Goal: Transaction & Acquisition: Purchase product/service

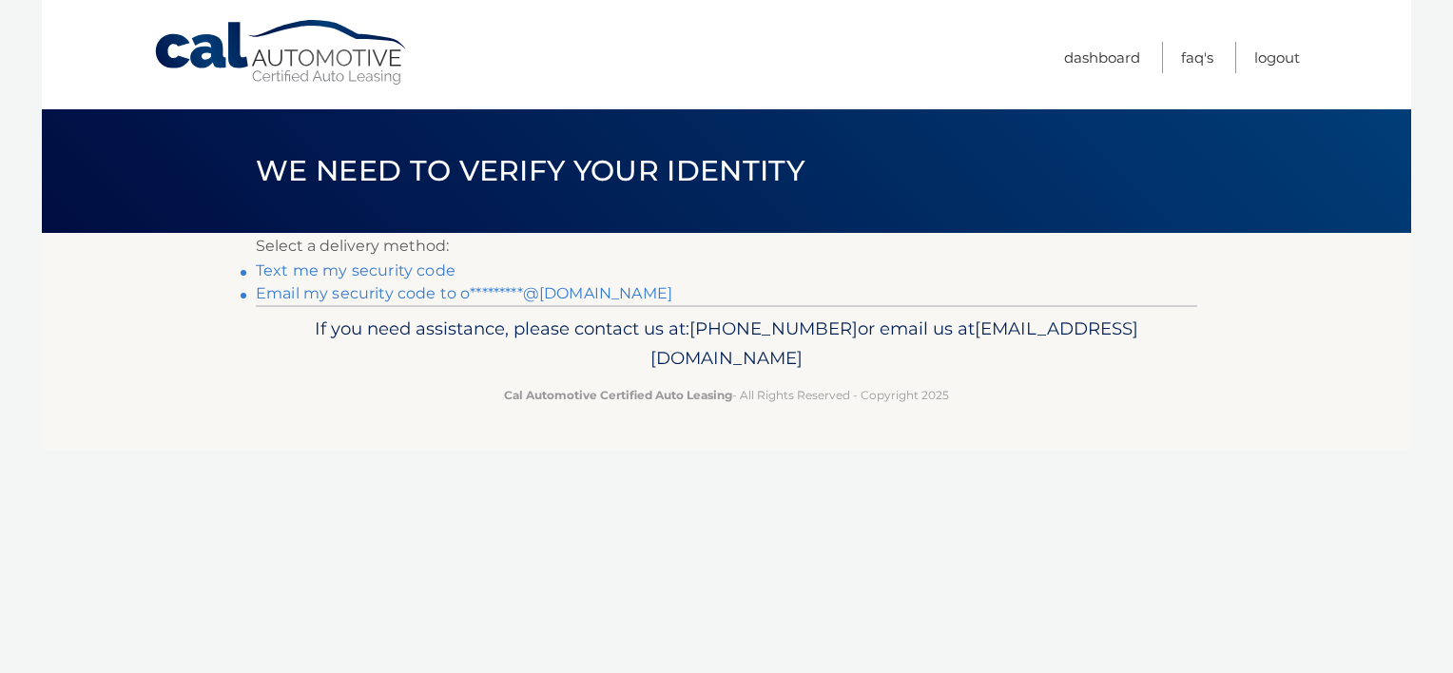
click at [430, 294] on link "Email my security code to o*********@[DOMAIN_NAME]" at bounding box center [464, 293] width 416 height 18
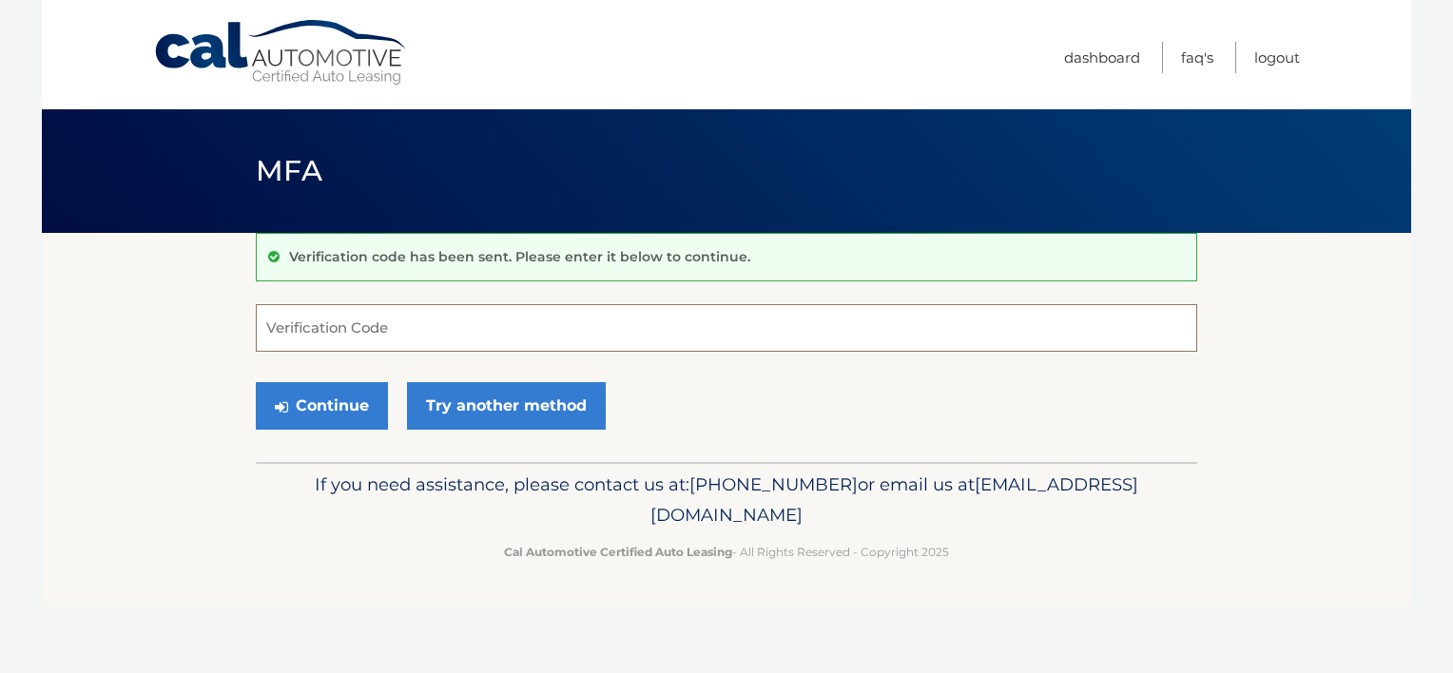
click at [538, 338] on input "Verification Code" at bounding box center [726, 328] width 941 height 48
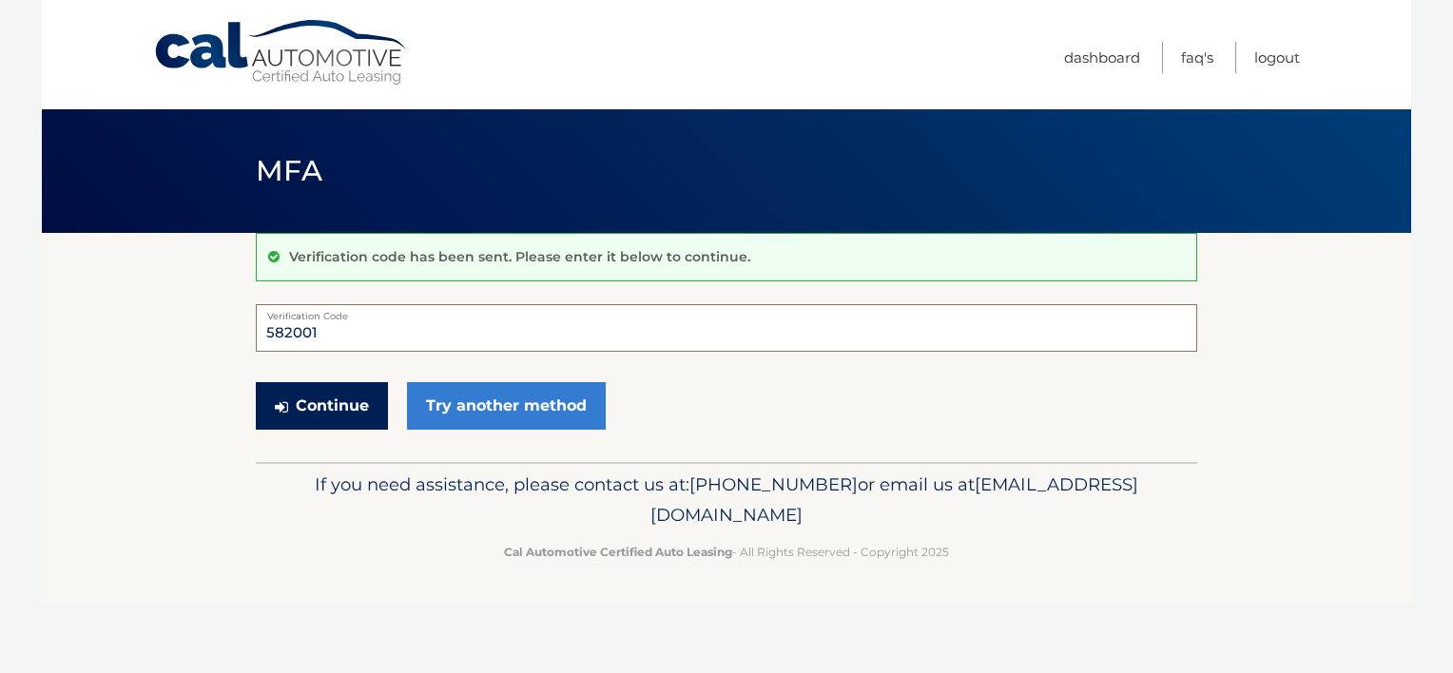
type input "582001"
click at [363, 410] on button "Continue" at bounding box center [322, 406] width 132 height 48
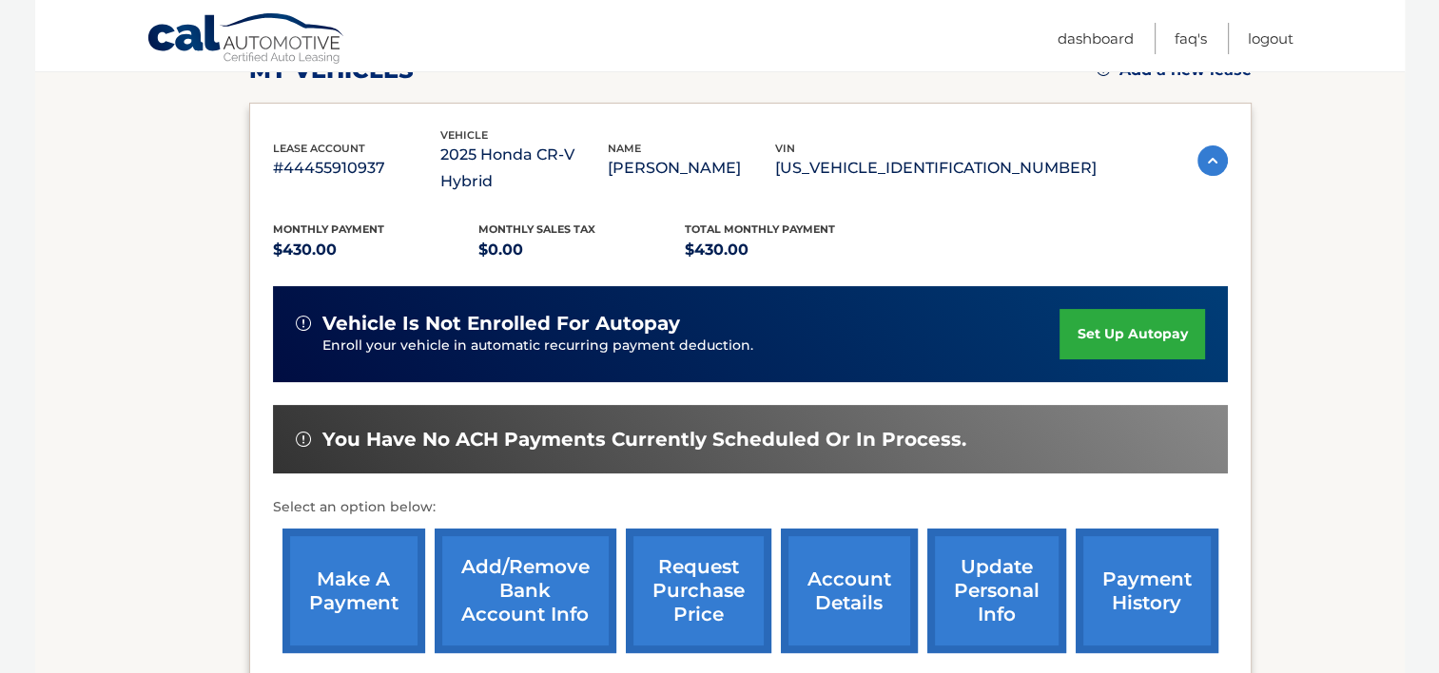
scroll to position [475, 0]
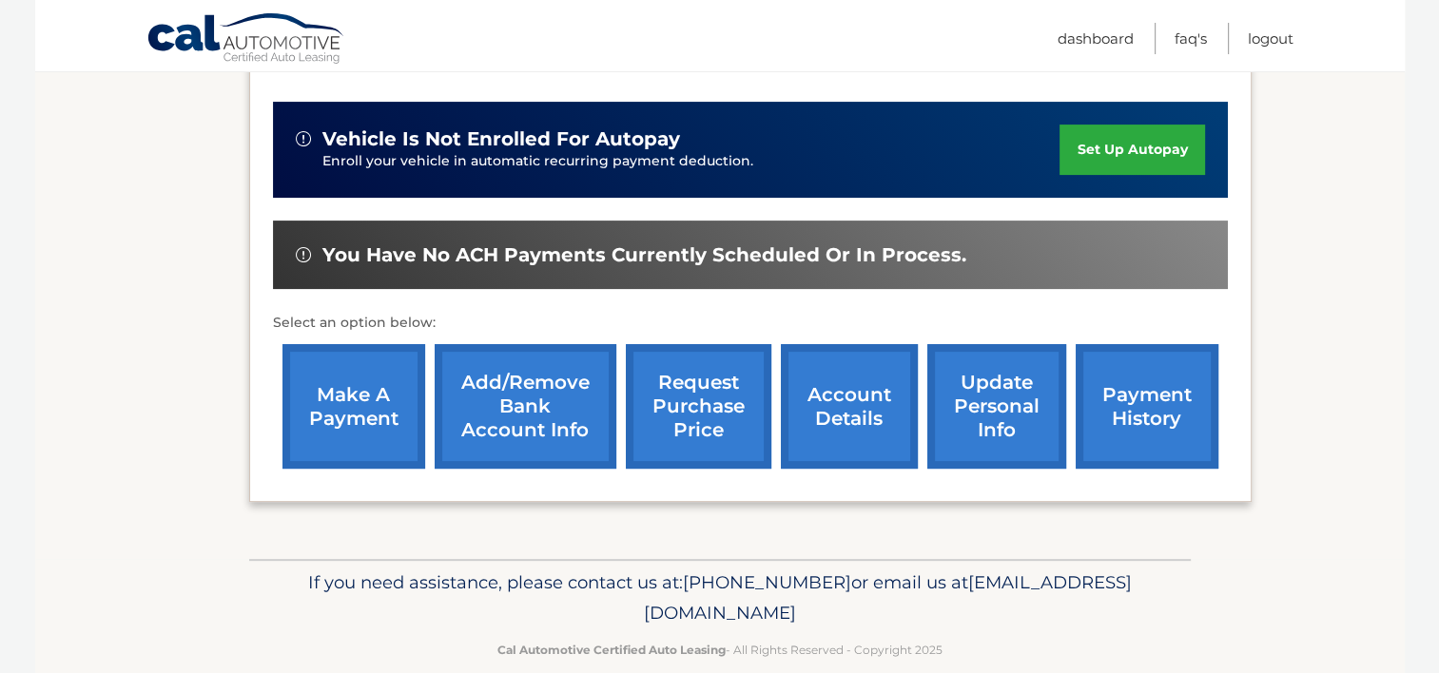
click at [1122, 374] on link "payment history" at bounding box center [1146, 406] width 143 height 125
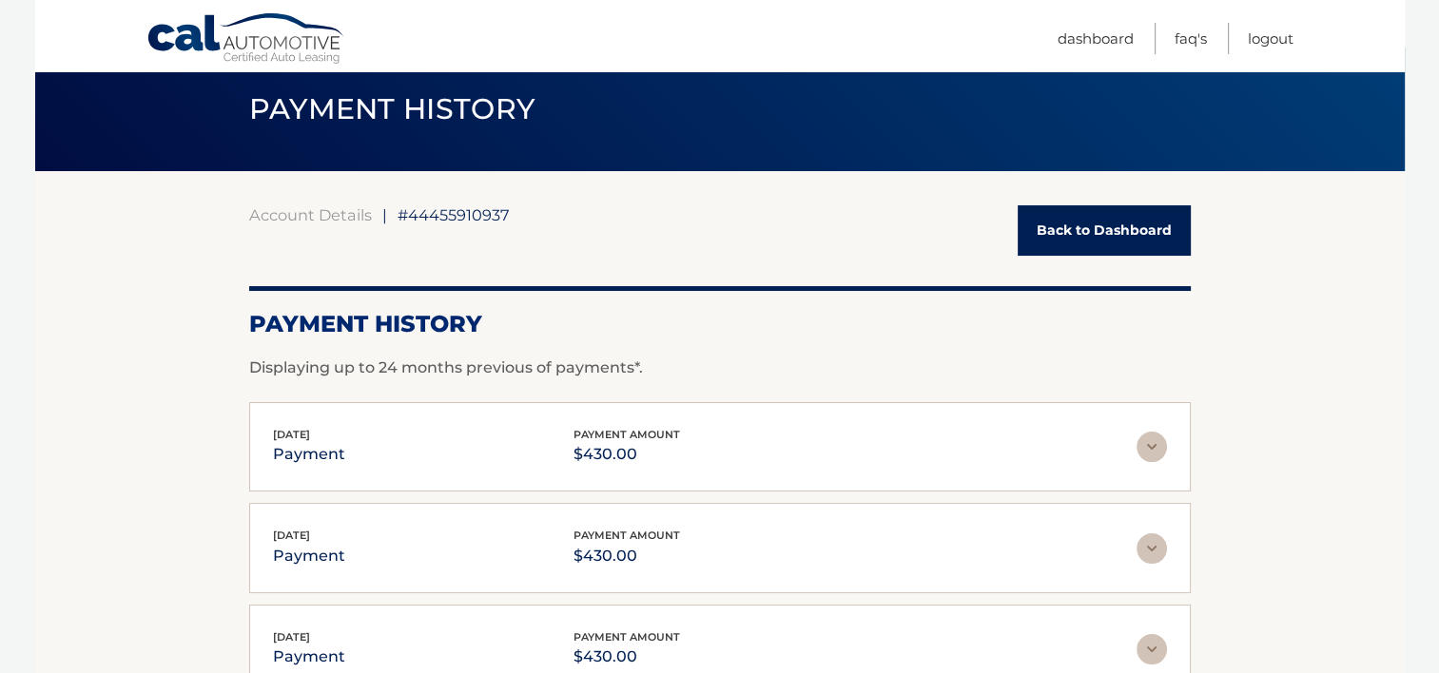
scroll to position [95, 0]
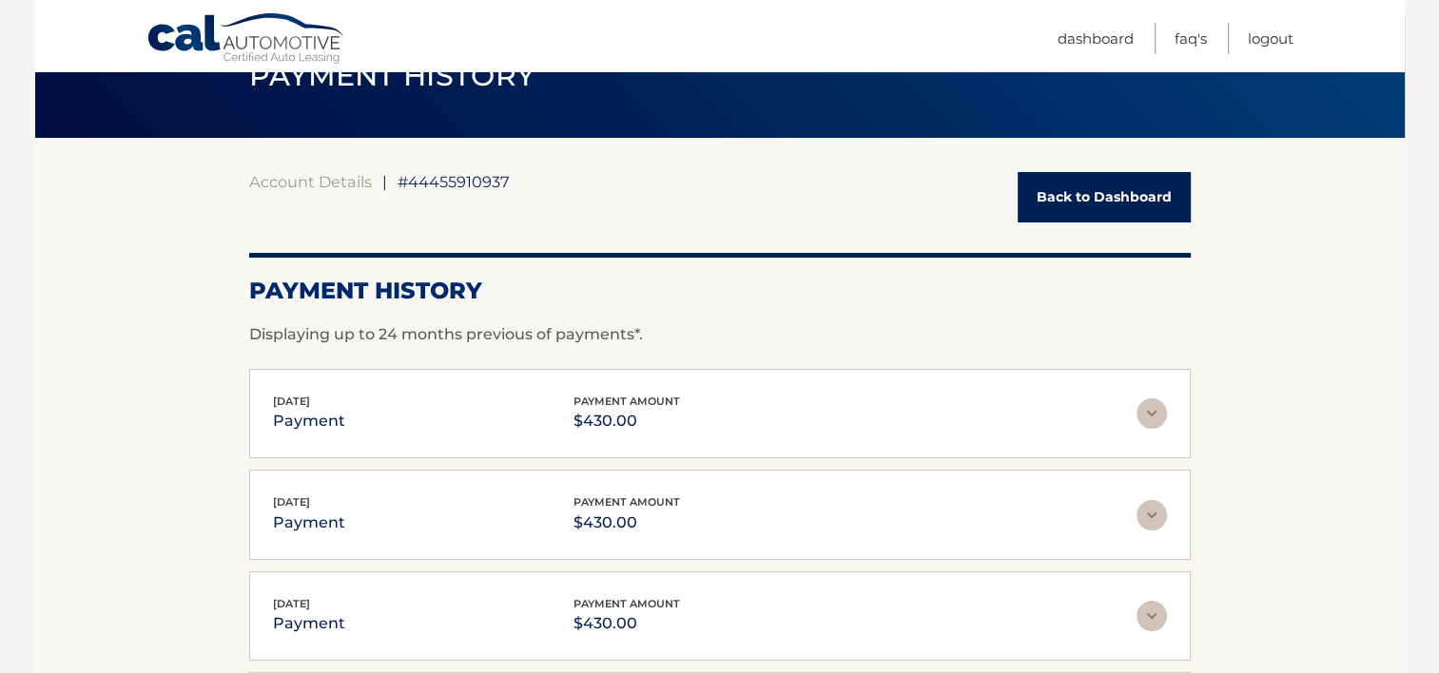
click at [1152, 416] on img at bounding box center [1151, 413] width 30 height 30
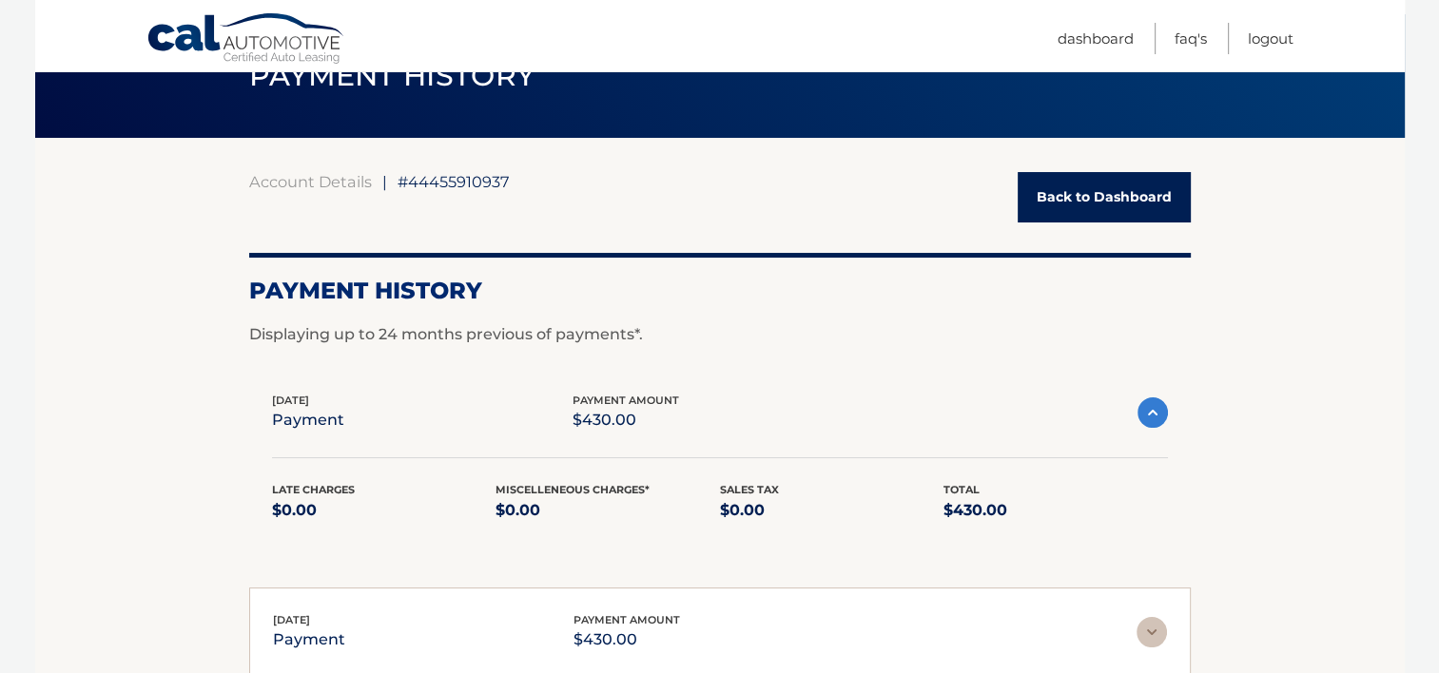
click at [1152, 416] on img at bounding box center [1152, 412] width 30 height 30
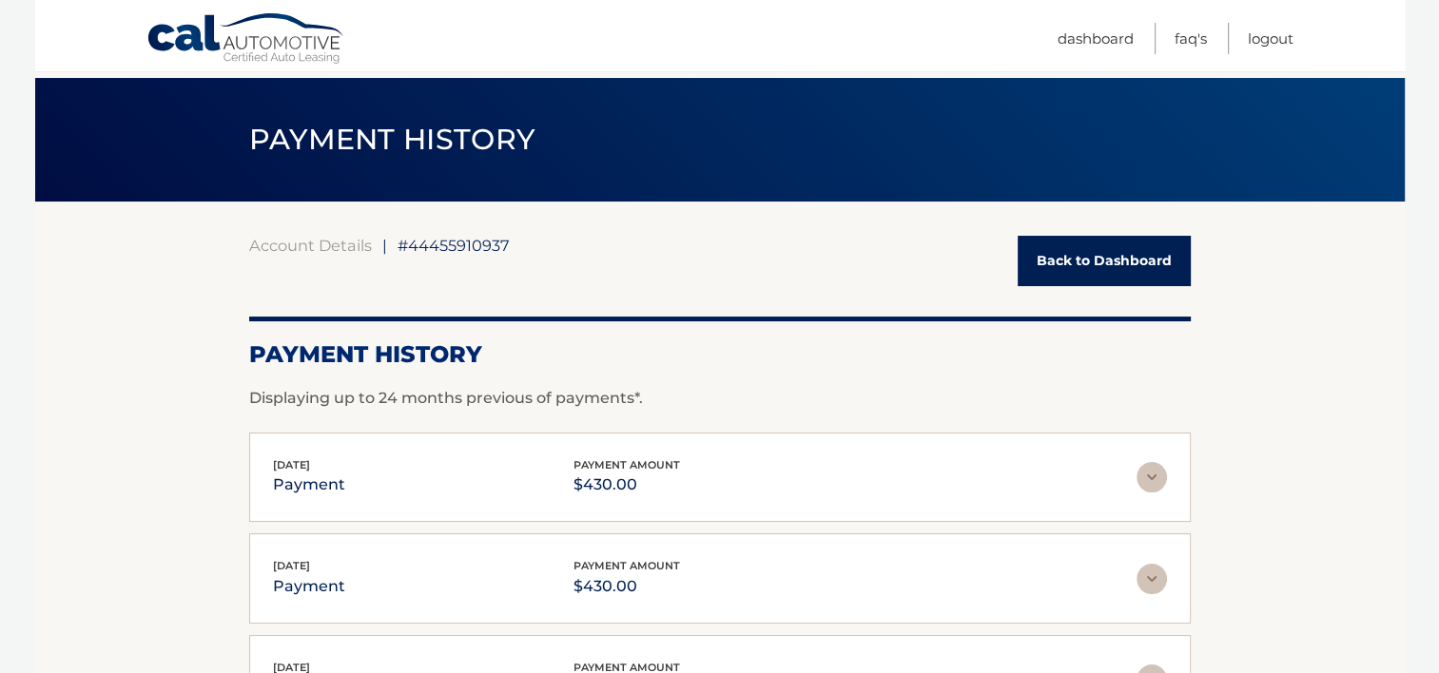
scroll to position [0, 0]
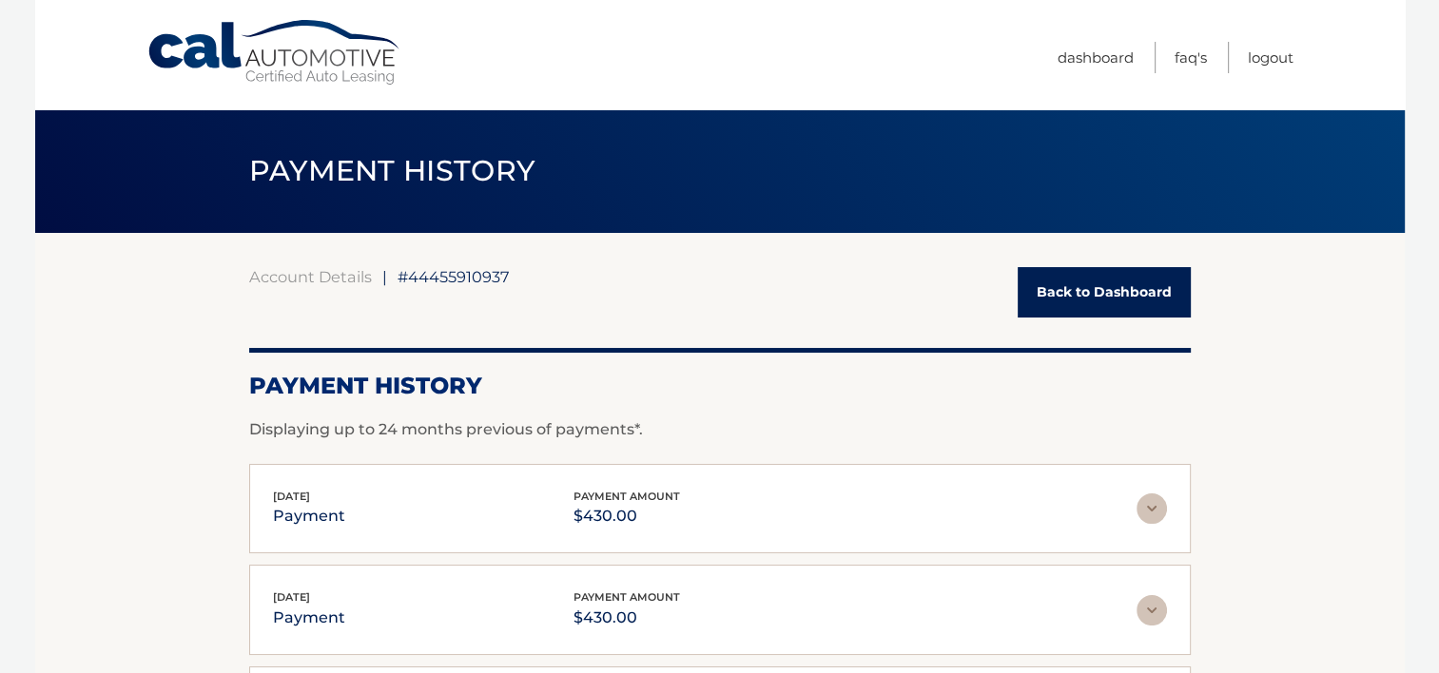
click at [1069, 288] on link "Back to Dashboard" at bounding box center [1103, 292] width 173 height 50
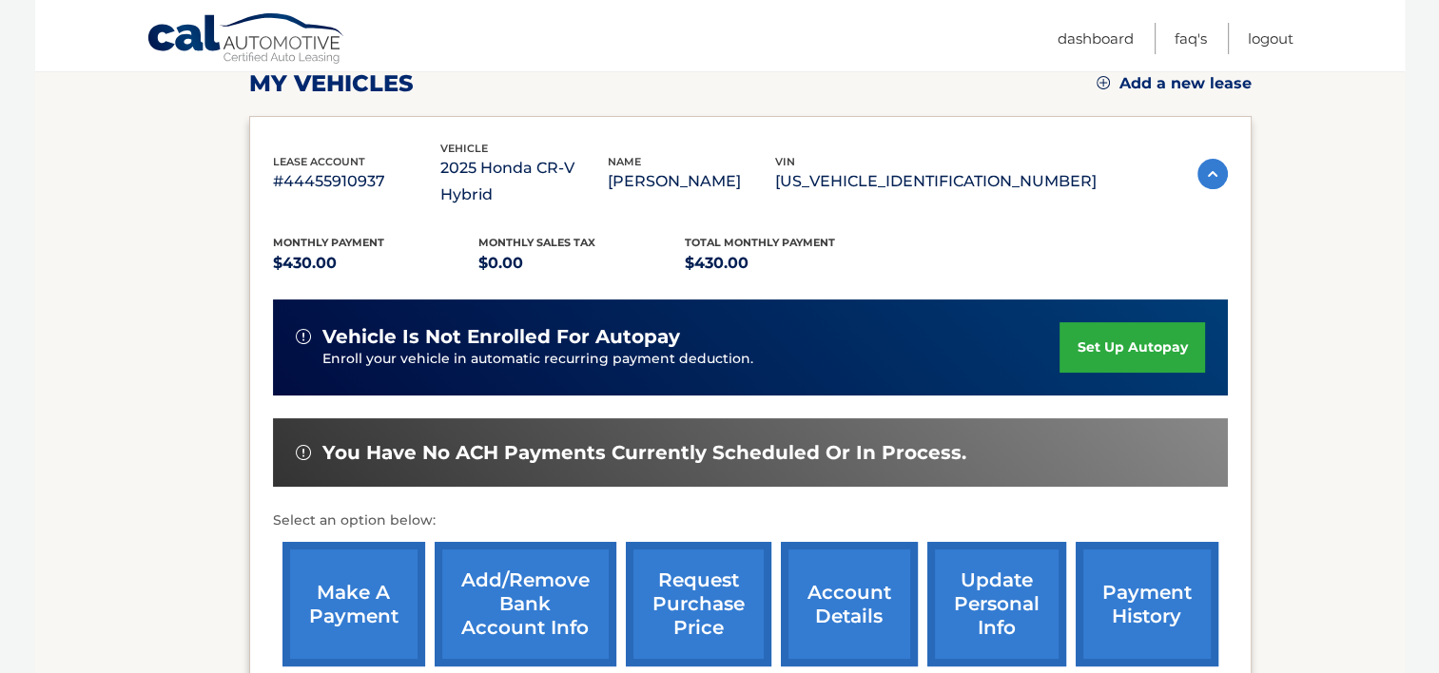
scroll to position [380, 0]
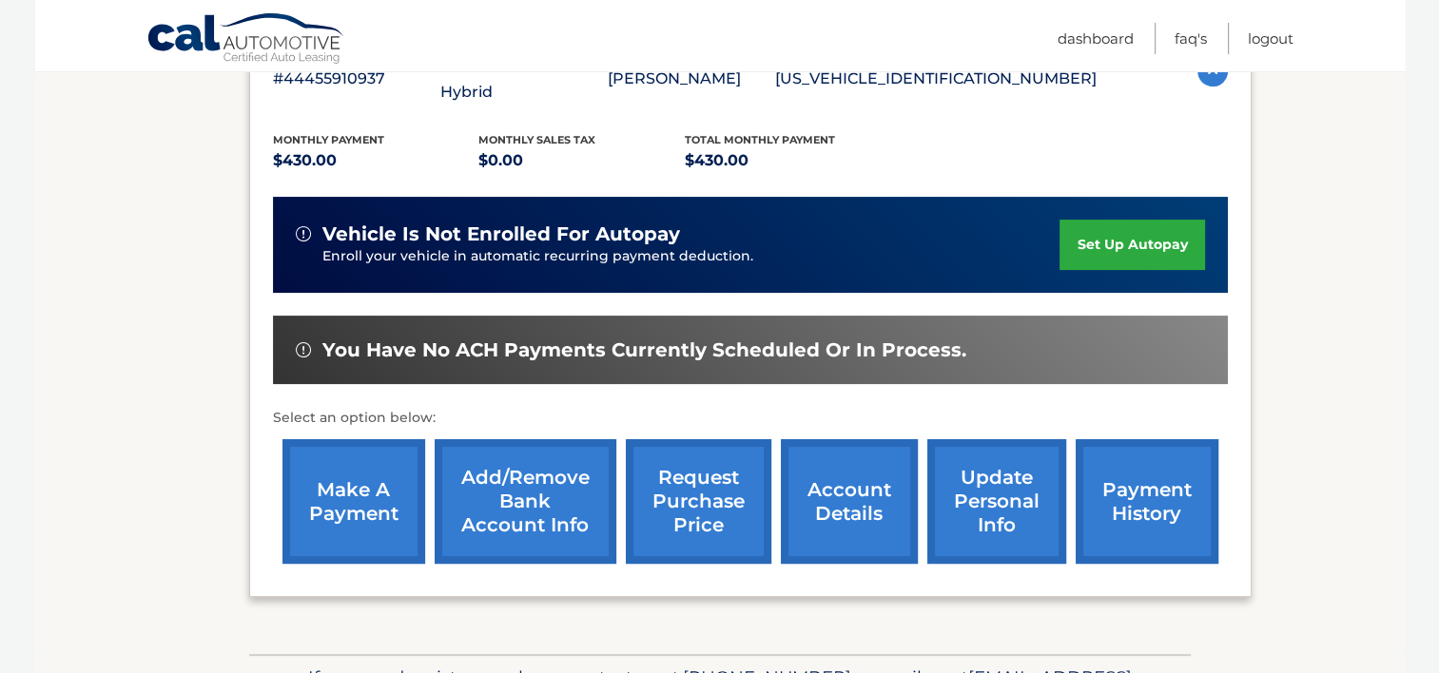
click at [312, 483] on link "make a payment" at bounding box center [353, 501] width 143 height 125
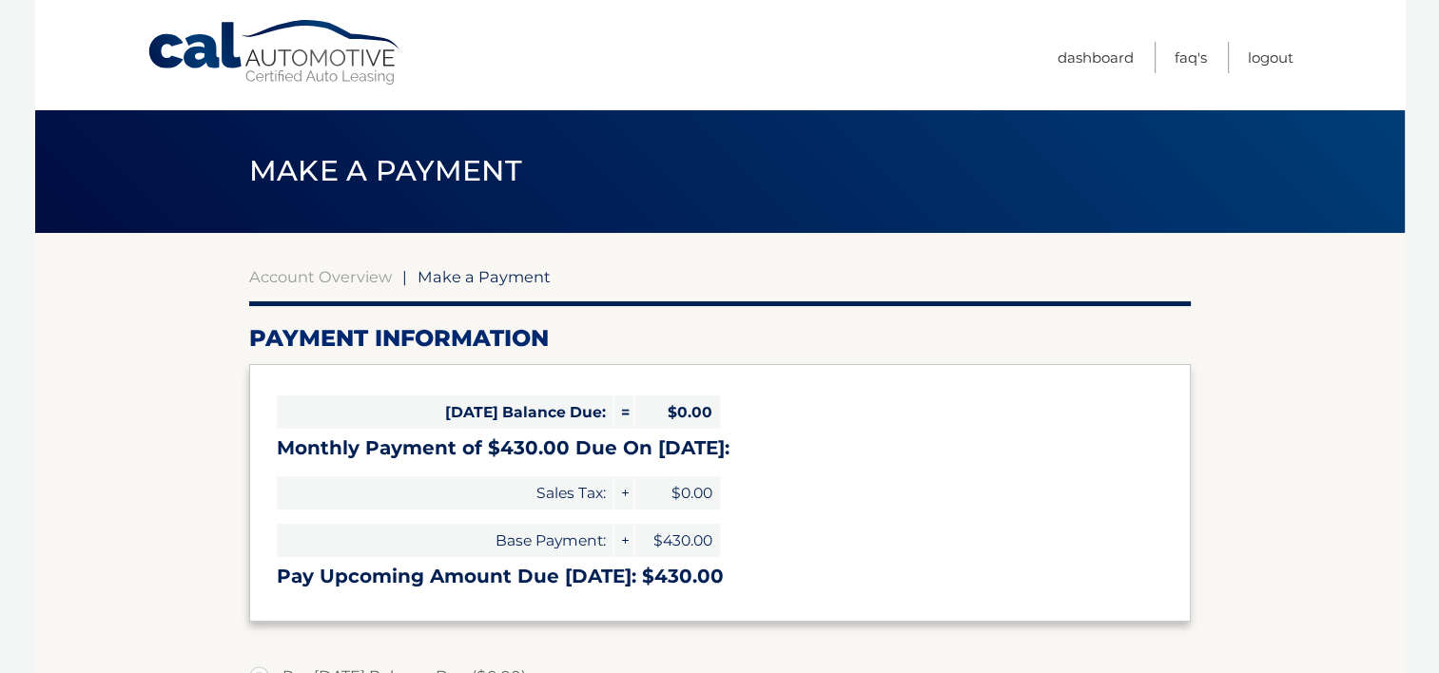
select select "MDExZGEwZjktNTUxMi00Yjk0LWIyNzMtNzJjNDQzMjQwNTNh"
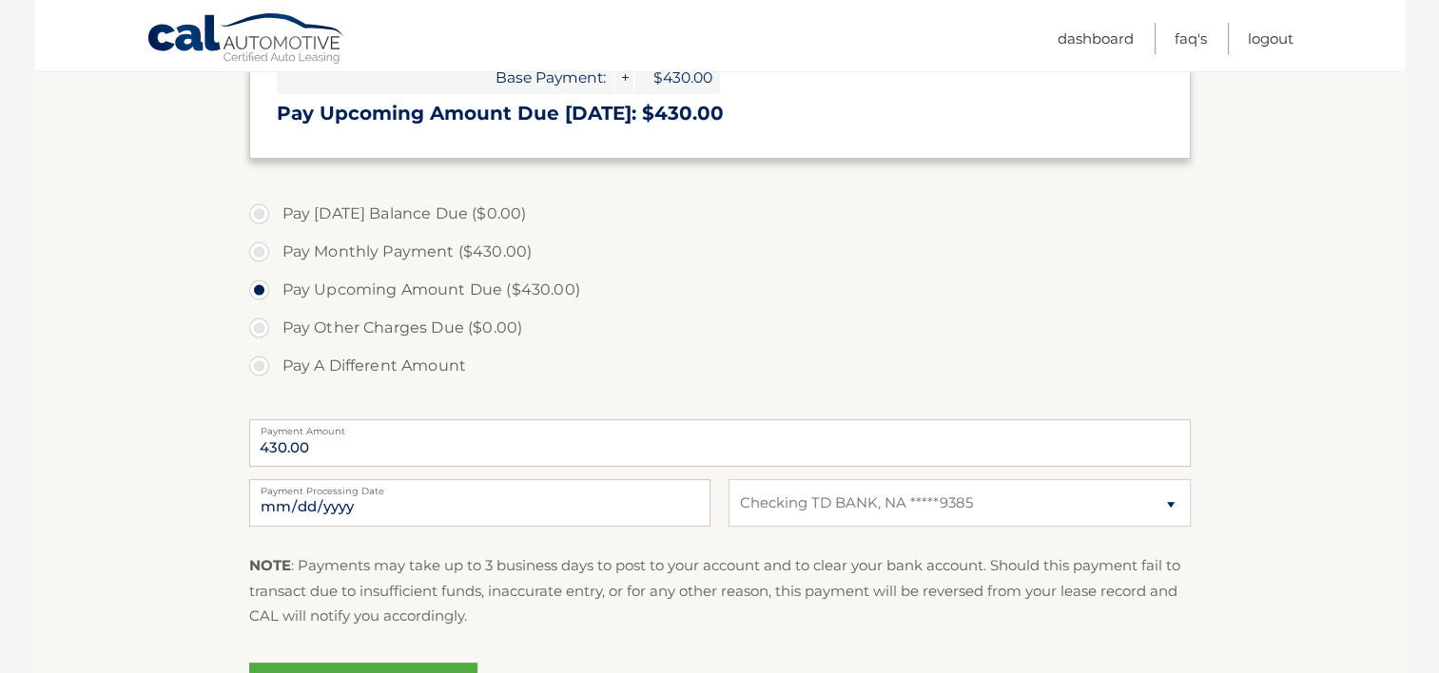
scroll to position [570, 0]
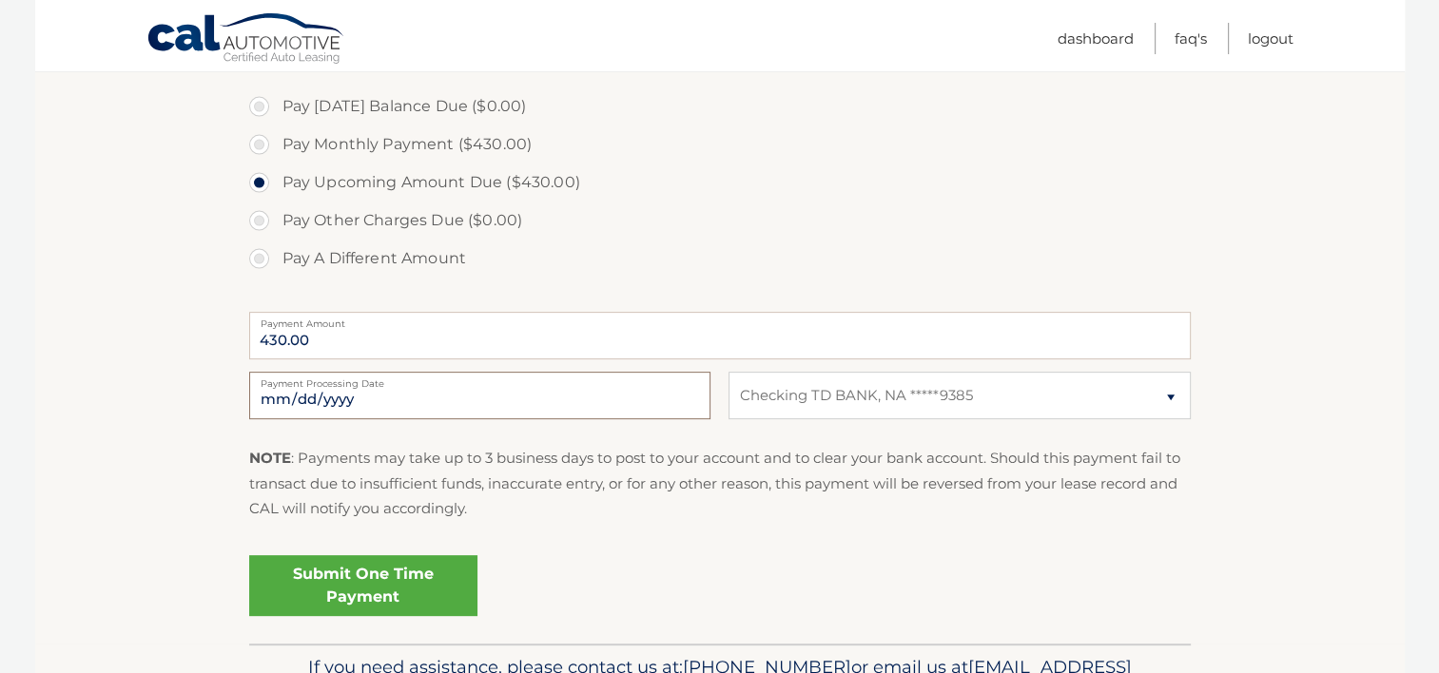
click at [531, 394] on input "2025-10-10" at bounding box center [479, 396] width 461 height 48
type input "2025-10-22"
click at [421, 594] on link "Submit One Time Payment" at bounding box center [363, 585] width 228 height 61
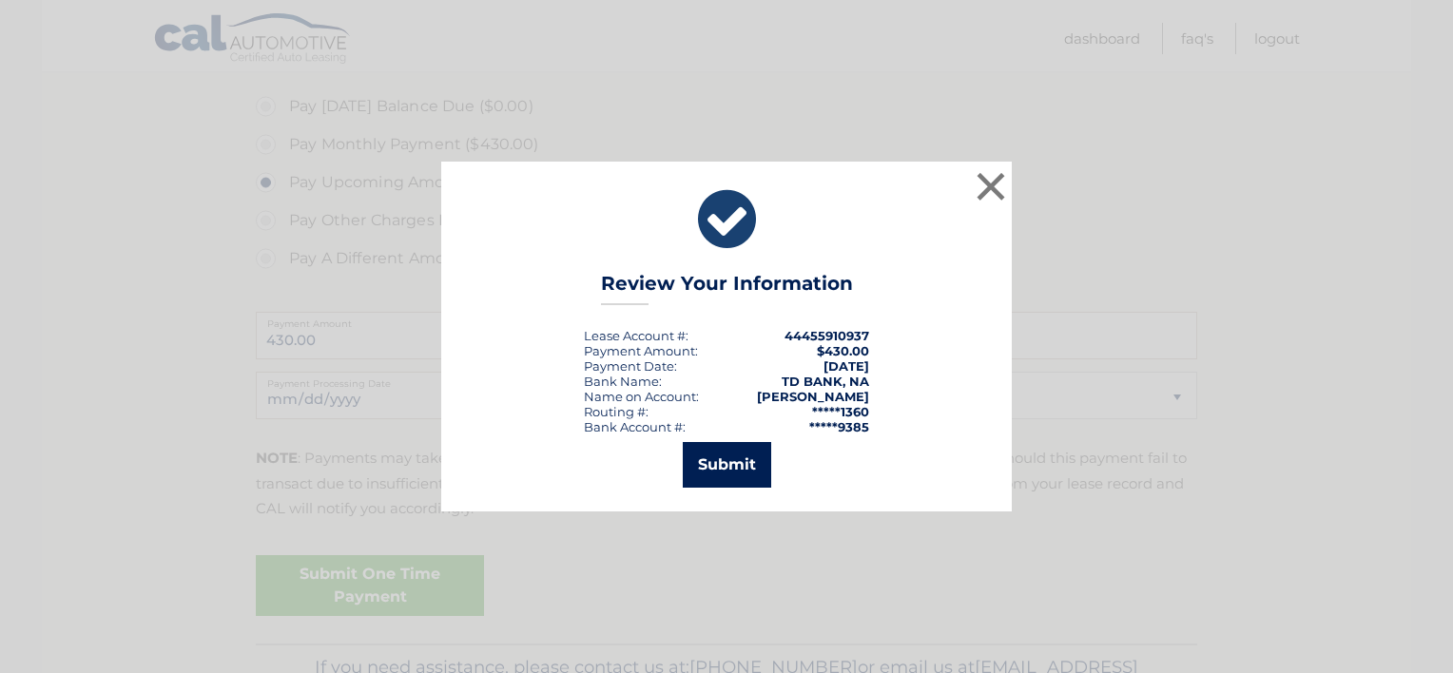
click at [745, 453] on button "Submit" at bounding box center [727, 465] width 88 height 46
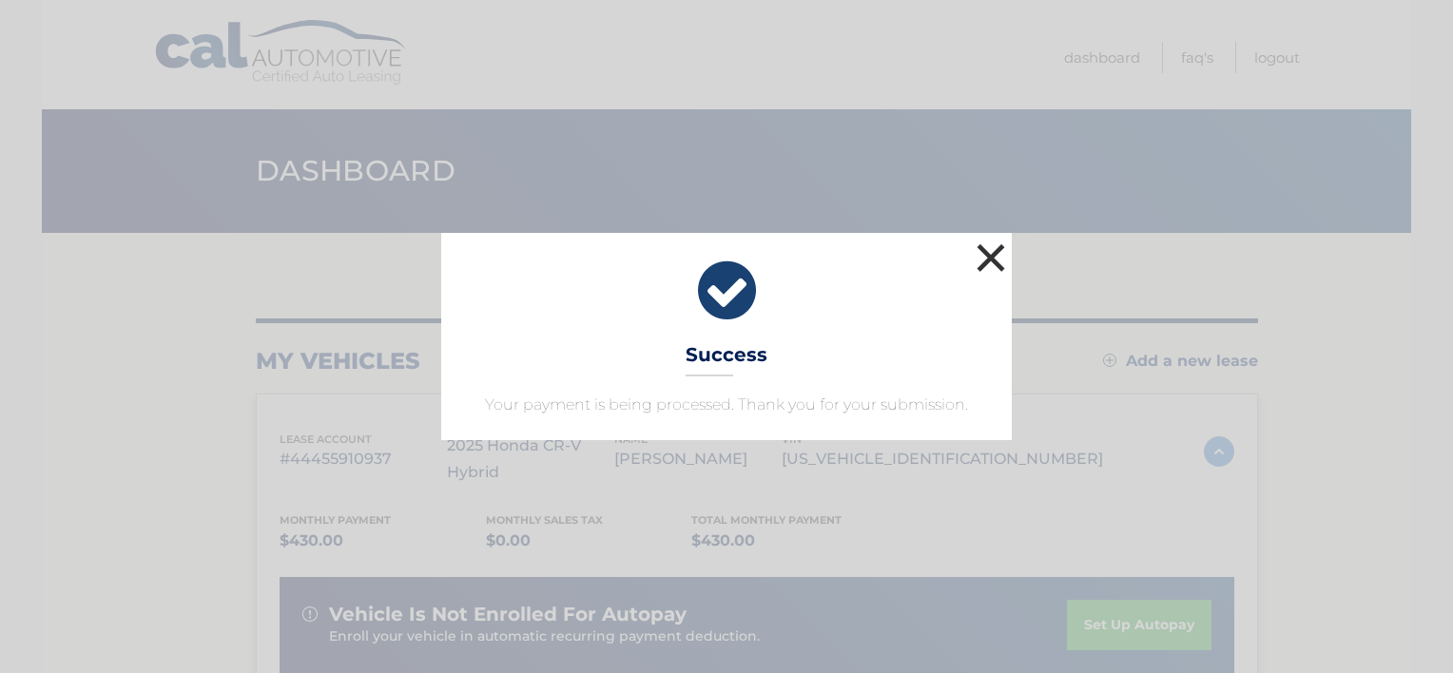
click at [995, 242] on button "×" at bounding box center [991, 258] width 38 height 38
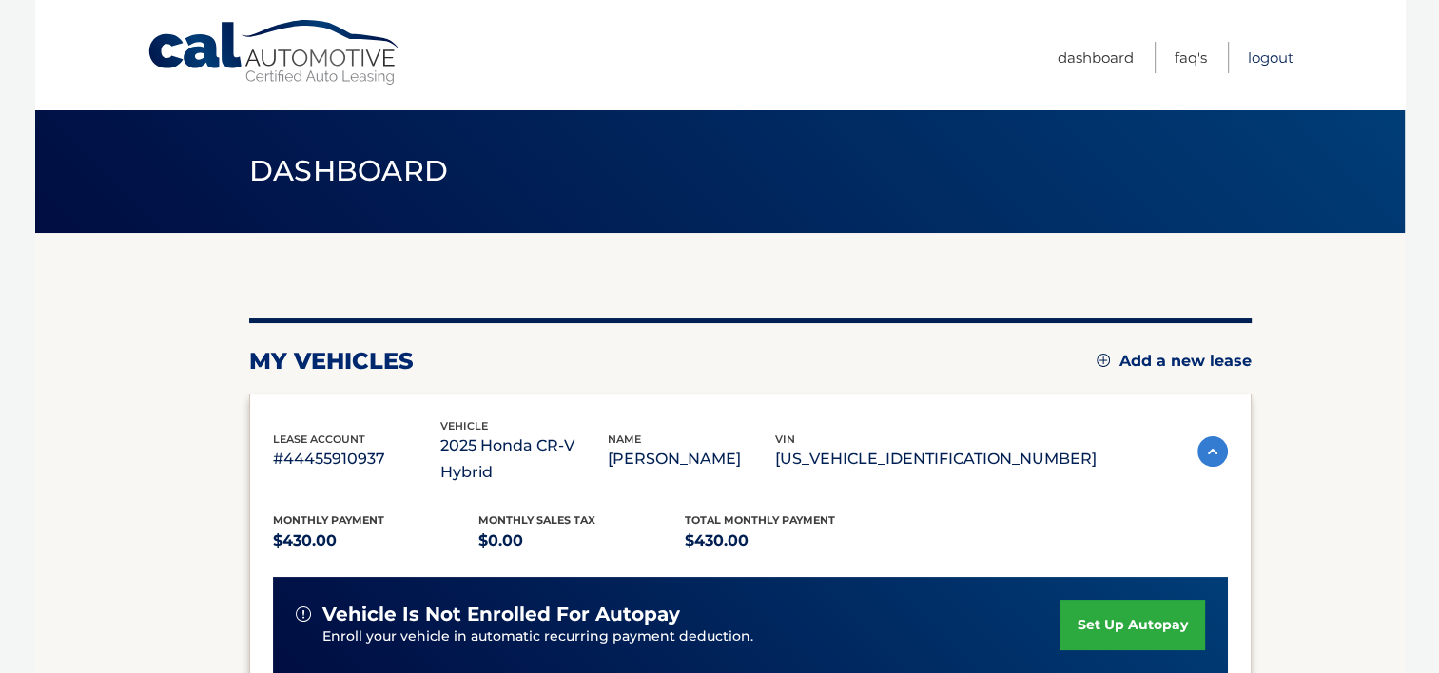
click at [1266, 61] on link "Logout" at bounding box center [1270, 57] width 46 height 31
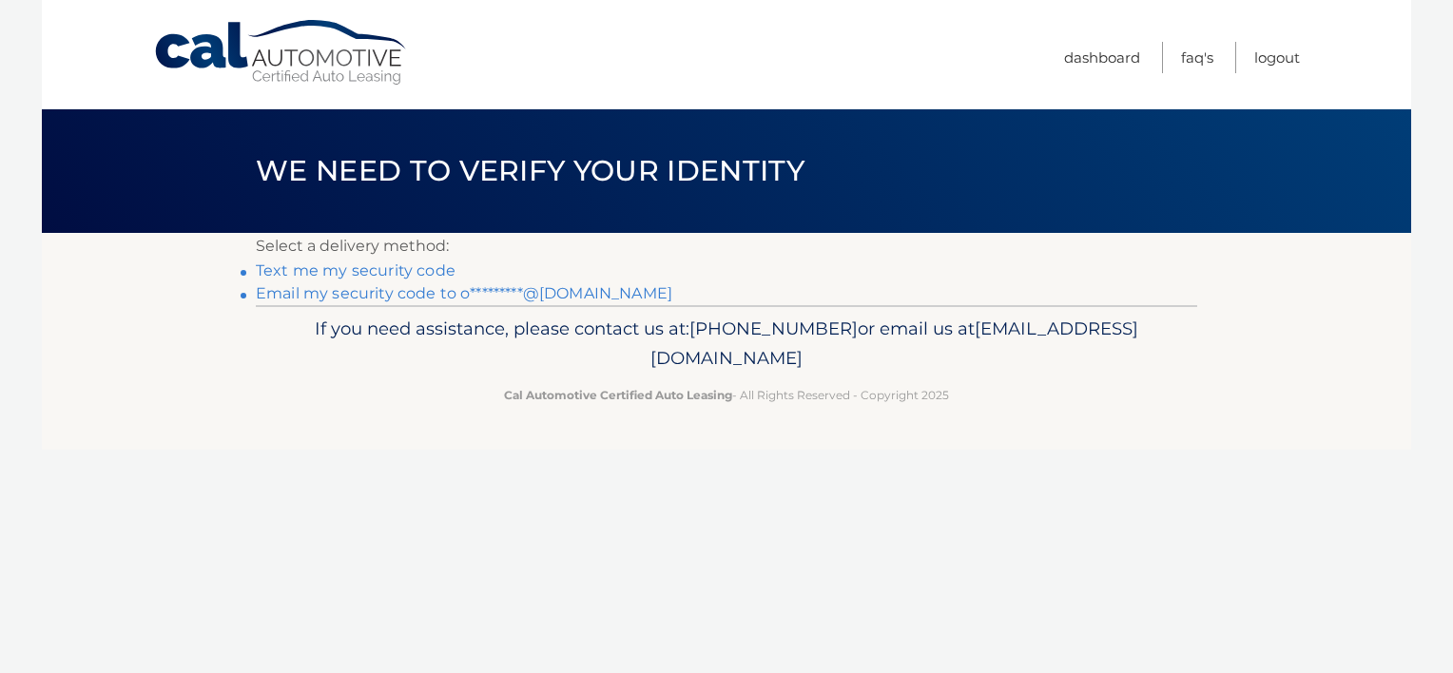
click at [388, 296] on link "Email my security code to o*********@[DOMAIN_NAME]" at bounding box center [464, 293] width 416 height 18
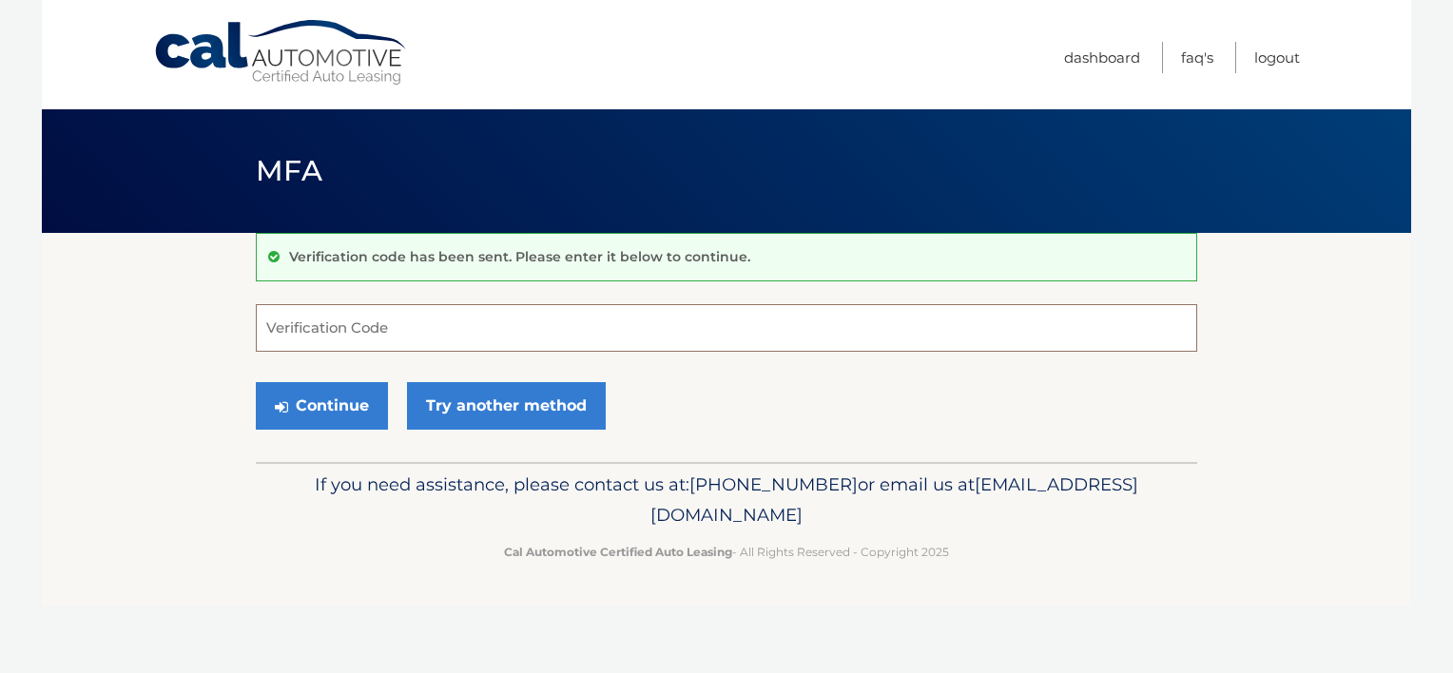
click at [438, 323] on input "Verification Code" at bounding box center [726, 328] width 941 height 48
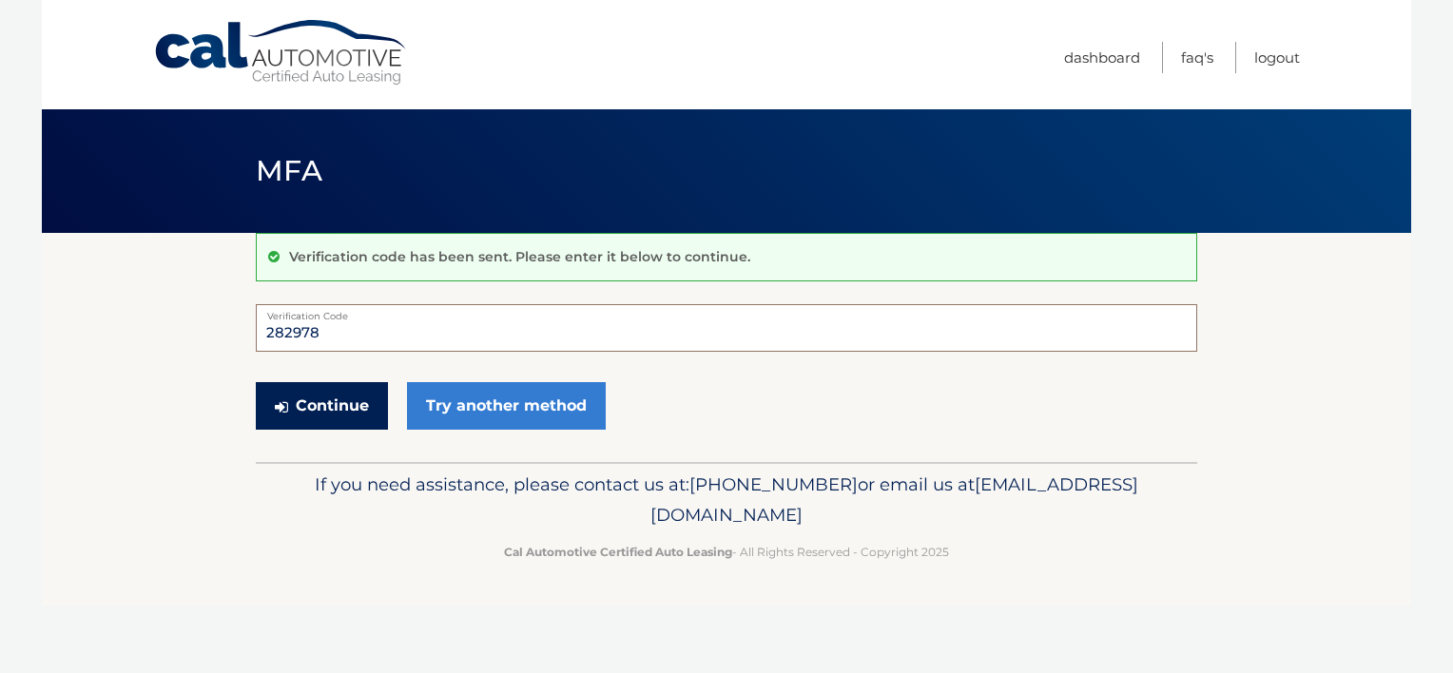
type input "282978"
click at [354, 410] on button "Continue" at bounding box center [322, 406] width 132 height 48
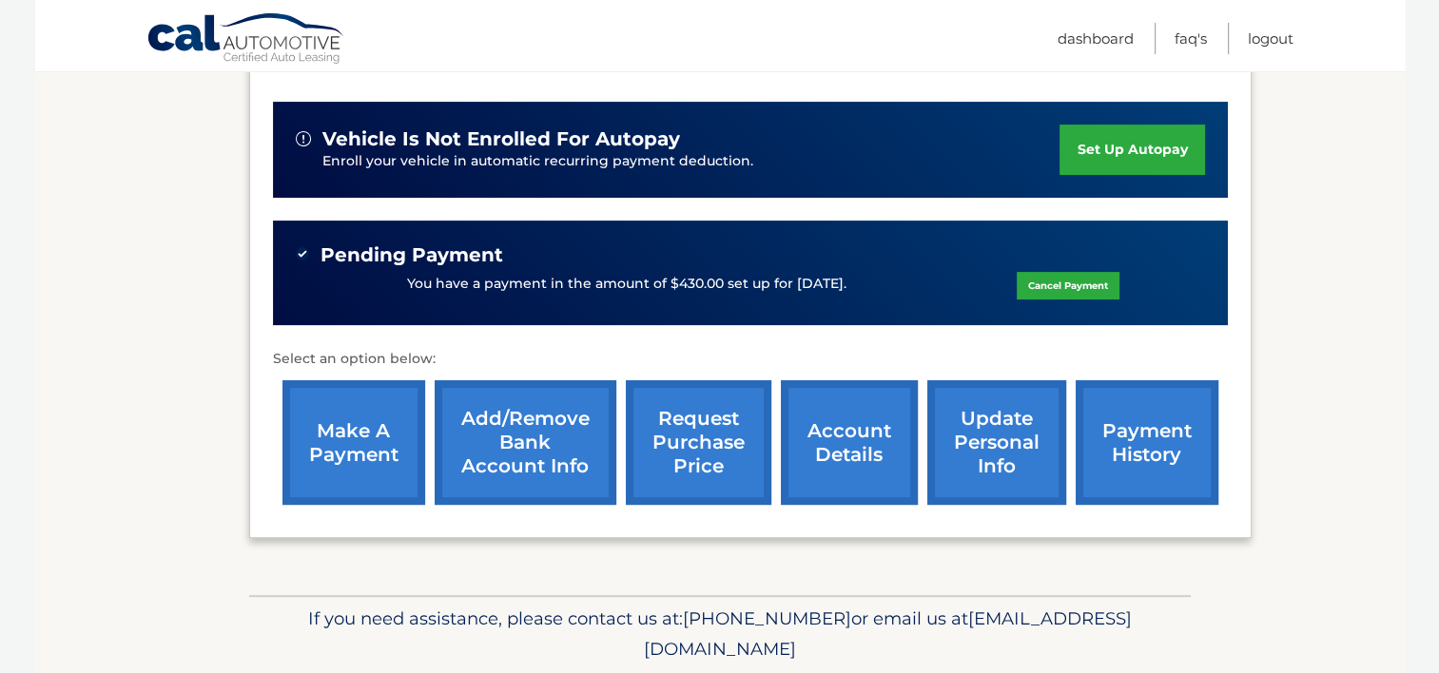
scroll to position [512, 0]
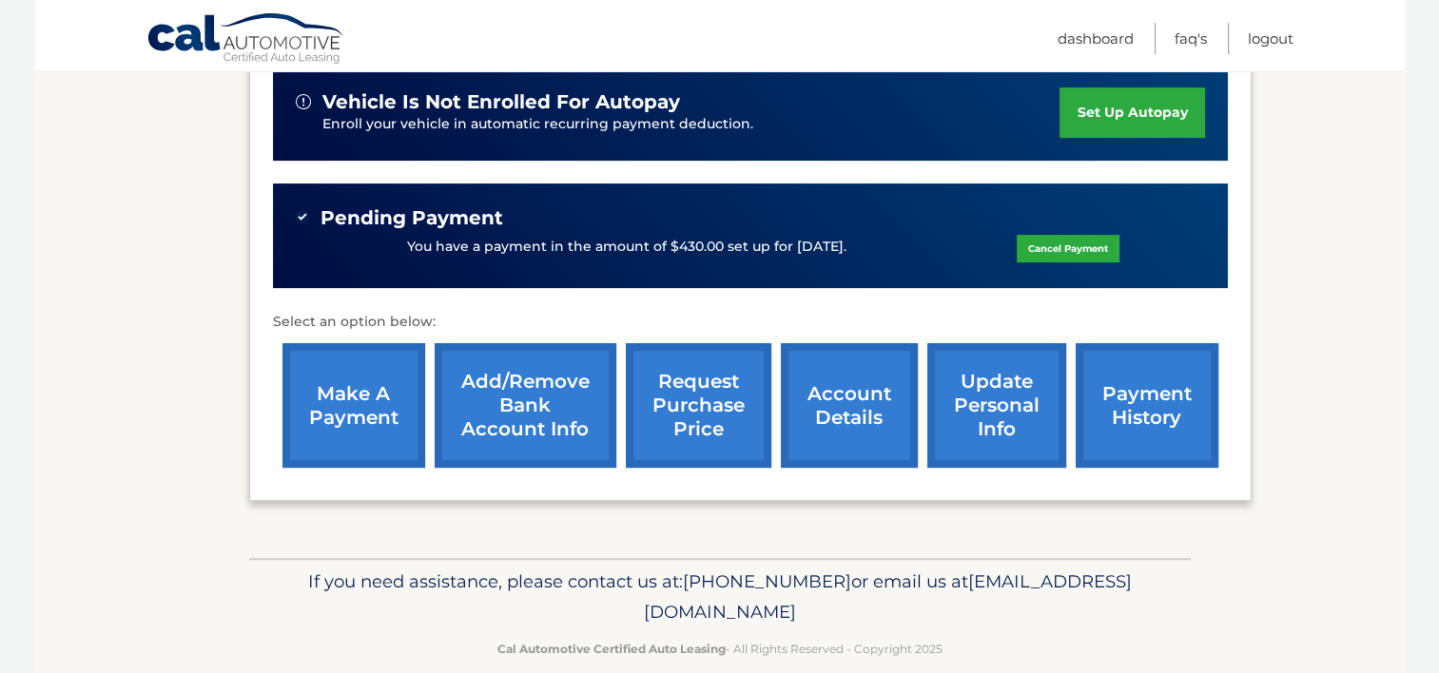
click at [1088, 367] on link "payment history" at bounding box center [1146, 405] width 143 height 125
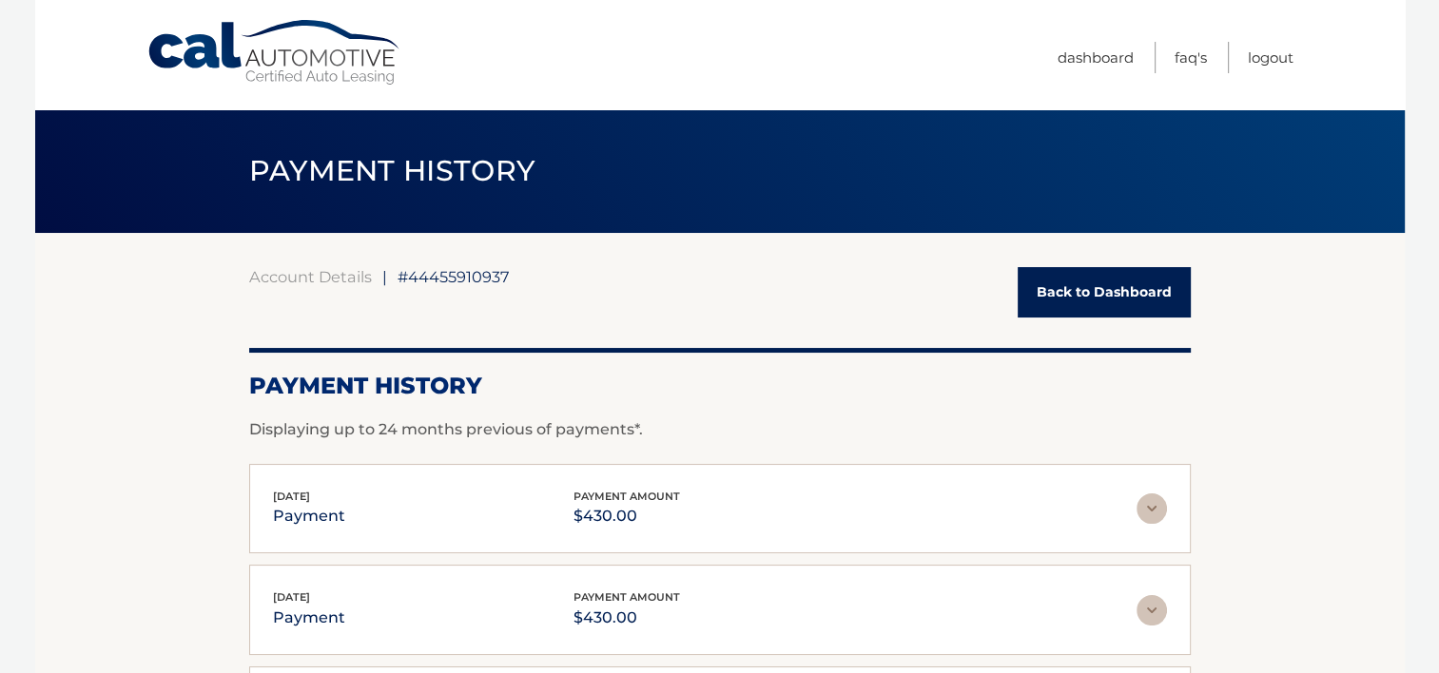
click at [1154, 296] on link "Back to Dashboard" at bounding box center [1103, 292] width 173 height 50
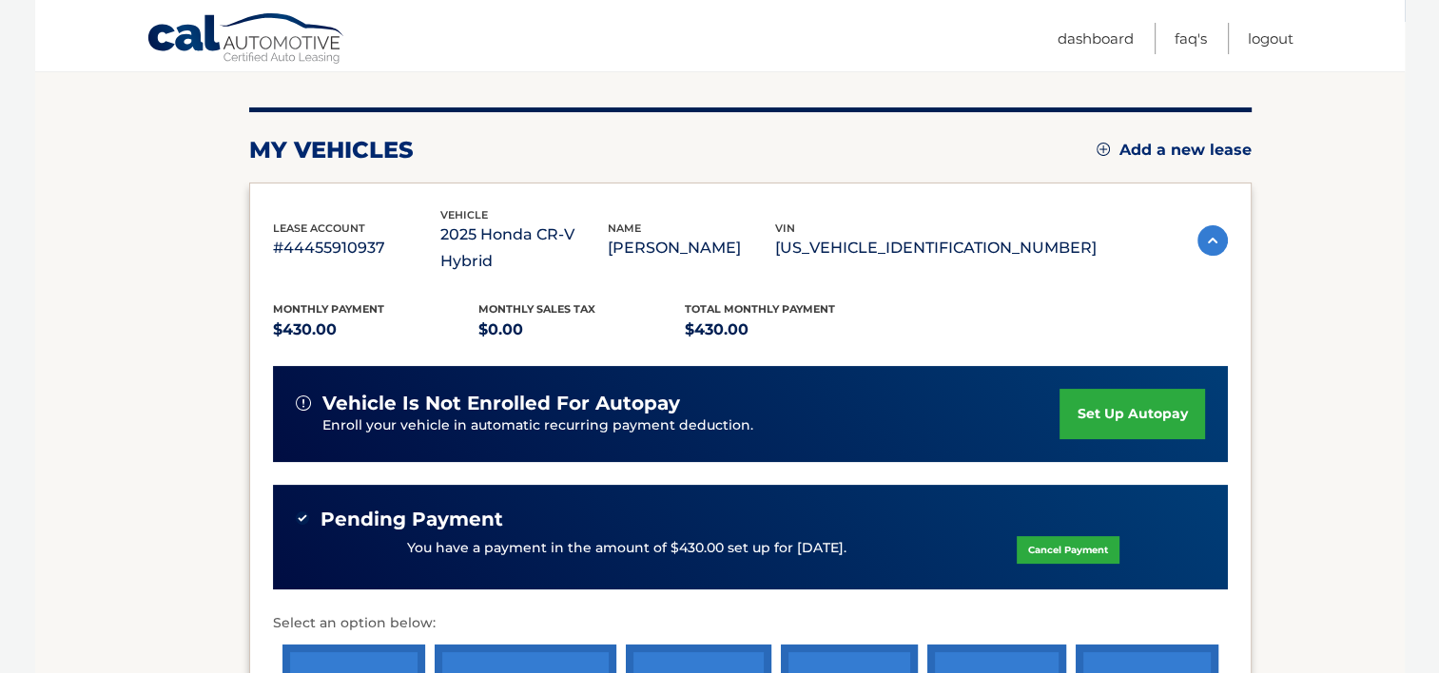
scroll to position [190, 0]
